Goal: Task Accomplishment & Management: Complete application form

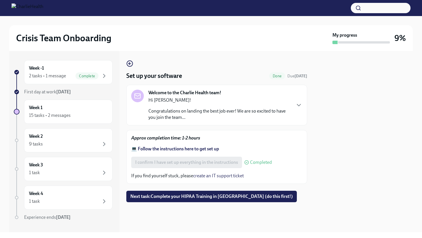
click at [205, 176] on link "create an IT support ticket" at bounding box center [218, 175] width 50 height 5
click at [210, 199] on span "Next task : Complete your HIPAA Training in [GEOGRAPHIC_DATA] (do this first!)" at bounding box center [211, 197] width 162 height 6
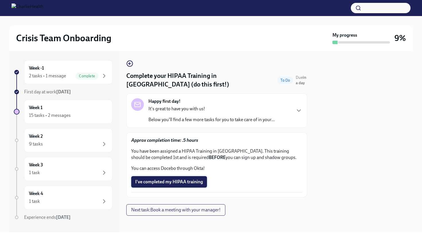
click at [185, 184] on span "I've completed my HIPAA training" at bounding box center [169, 182] width 68 height 6
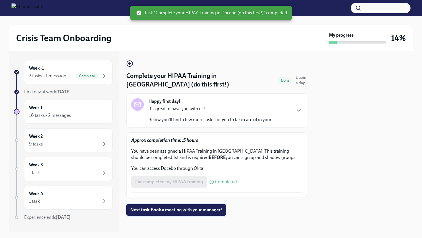
click at [186, 212] on span "Next task : Book a meeting with your manager!" at bounding box center [176, 210] width 92 height 6
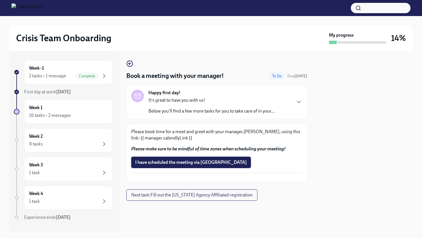
click at [174, 164] on span "I have scheduled the meeting via Calendly" at bounding box center [191, 163] width 112 height 6
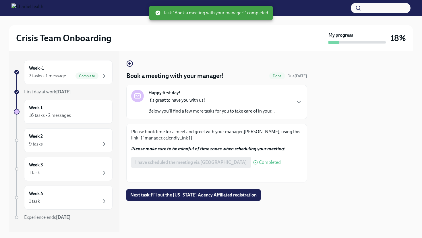
click at [177, 161] on div "I have scheduled the meeting via Calendly Completed" at bounding box center [205, 162] width 149 height 11
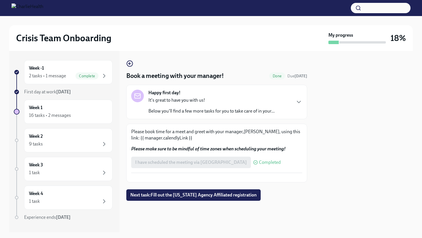
click at [166, 137] on p "Please book time for a meet and greet with your manager,LaTasha Abraham, using …" at bounding box center [216, 135] width 171 height 13
click at [234, 198] on span "Next task : Fill out the Washington Agency Affiliated registration" at bounding box center [193, 195] width 126 height 6
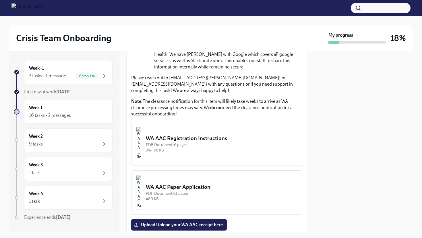
scroll to position [280, 0]
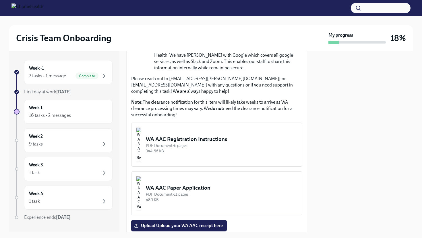
click at [214, 149] on div "344.66 KB" at bounding box center [221, 151] width 151 height 5
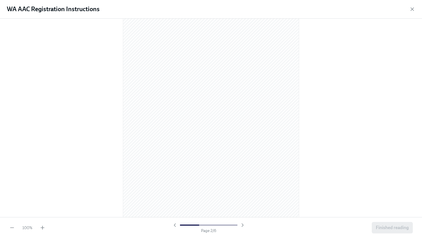
scroll to position [263, 0]
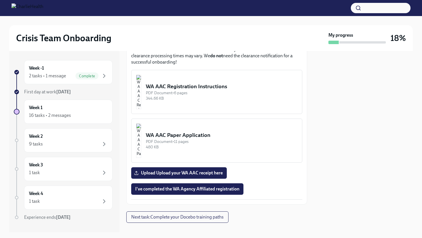
scroll to position [336, 0]
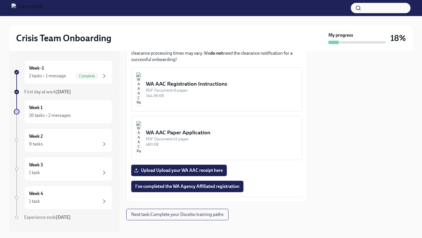
click at [165, 87] on button "WA AAC Registration Instructions PDF Document • 6 pages 344.66 KB" at bounding box center [216, 89] width 171 height 44
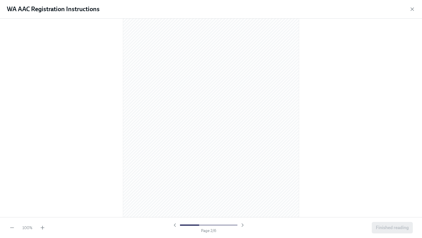
scroll to position [243, 0]
click at [45, 227] on icon "button" at bounding box center [43, 228] width 6 height 6
click at [399, 227] on span "Finished reading" at bounding box center [391, 228] width 33 height 6
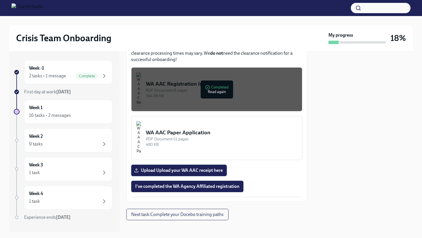
click at [206, 168] on span "Upload Upload your WA AAC receipt here" at bounding box center [178, 171] width 87 height 6
click at [0, 0] on input "Upload Upload your WA AAC receipt here" at bounding box center [0, 0] width 0 height 0
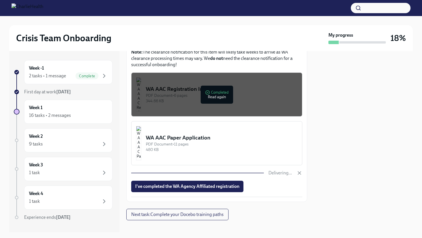
scroll to position [336, 0]
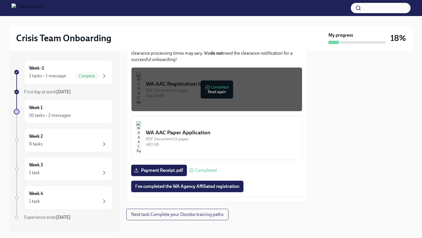
click at [227, 184] on span "I've completed the WA Agency Affiliated registration" at bounding box center [187, 187] width 104 height 6
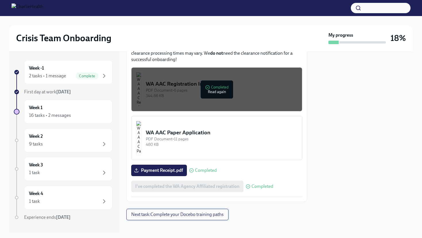
click at [215, 212] on span "Next task : Complete your Docebo training paths" at bounding box center [177, 215] width 92 height 6
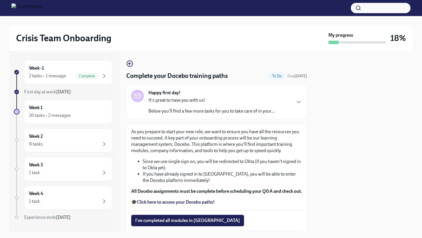
click at [215, 206] on p "🎓 Click here to access your Docebo paths!" at bounding box center [216, 202] width 171 height 6
click at [189, 205] on strong "Click here to access your Docebo paths!" at bounding box center [176, 202] width 78 height 5
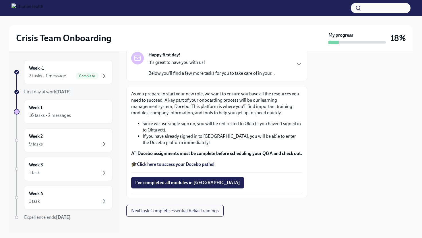
scroll to position [46, 0]
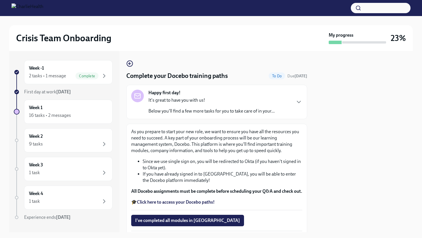
scroll to position [46, 0]
